Goal: Task Accomplishment & Management: Use online tool/utility

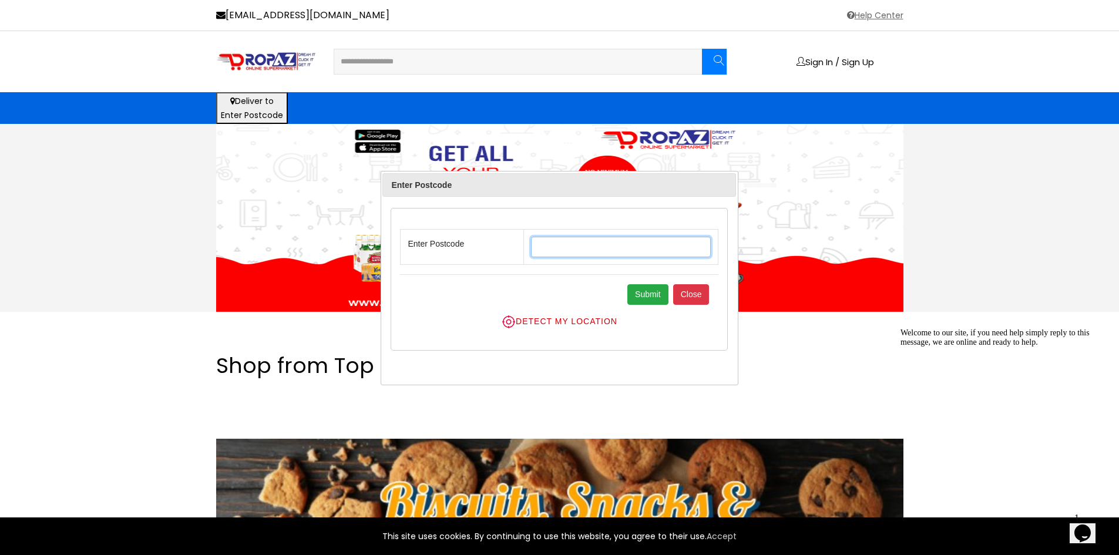
click at [587, 246] on input "text" at bounding box center [621, 247] width 180 height 21
type input "******"
click at [659, 294] on button "Submit" at bounding box center [647, 294] width 41 height 21
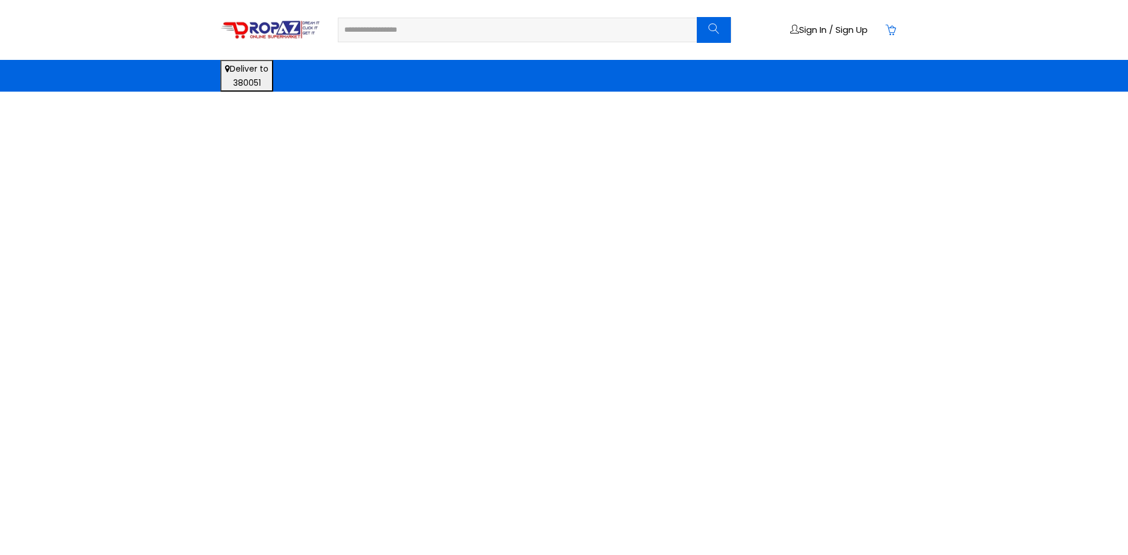
click at [642, 290] on body "Sign In / Sign Up" at bounding box center [564, 277] width 1128 height 555
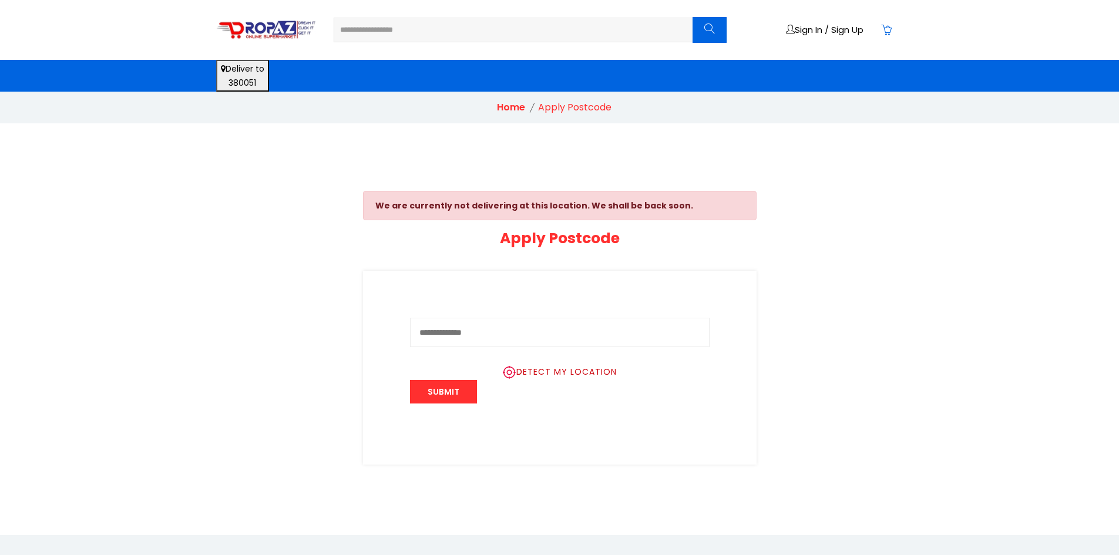
click at [516, 110] on link "Home" at bounding box center [511, 107] width 28 height 14
click at [260, 29] on img at bounding box center [266, 30] width 100 height 20
